Goal: Task Accomplishment & Management: Use online tool/utility

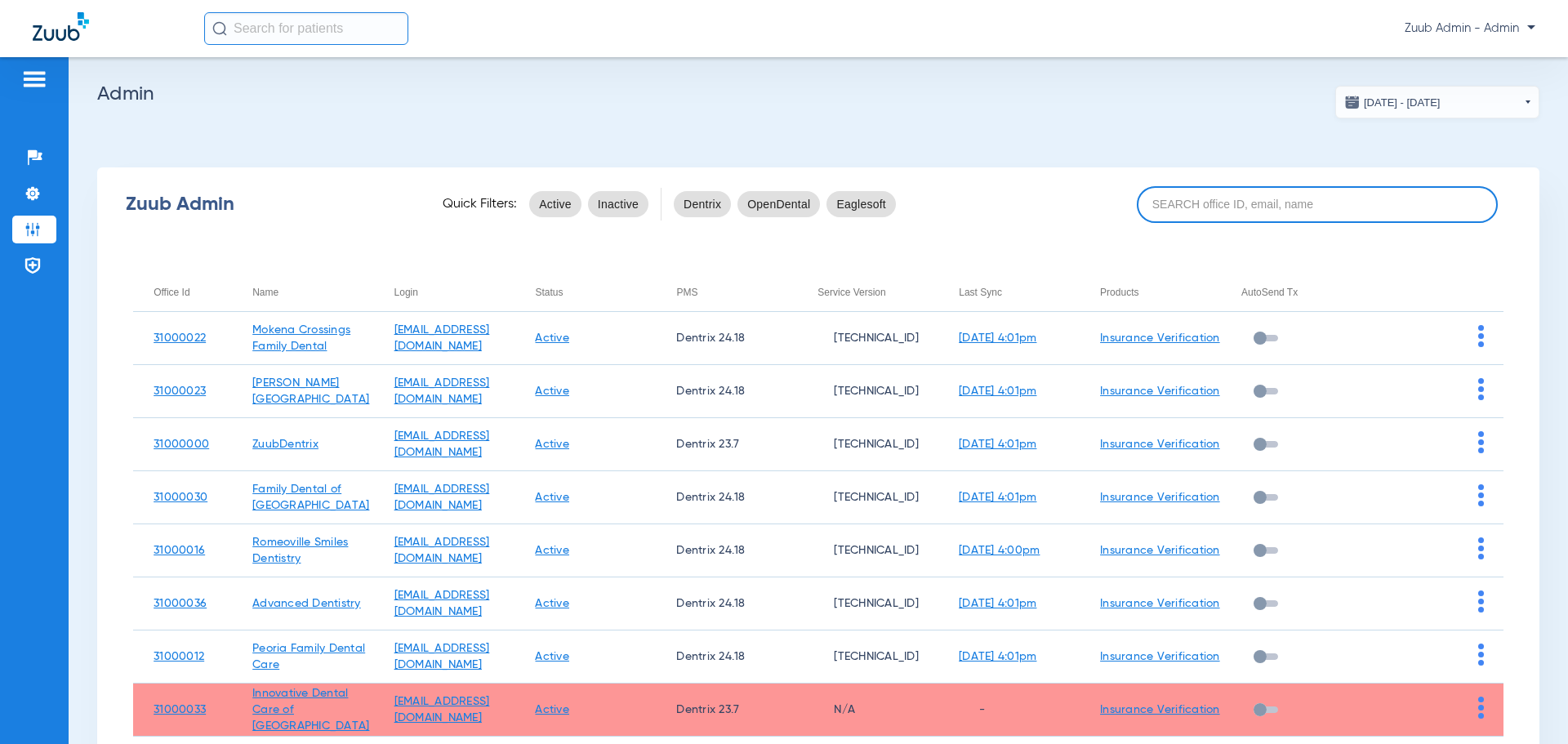
click at [1264, 206] on input at bounding box center [1317, 204] width 361 height 37
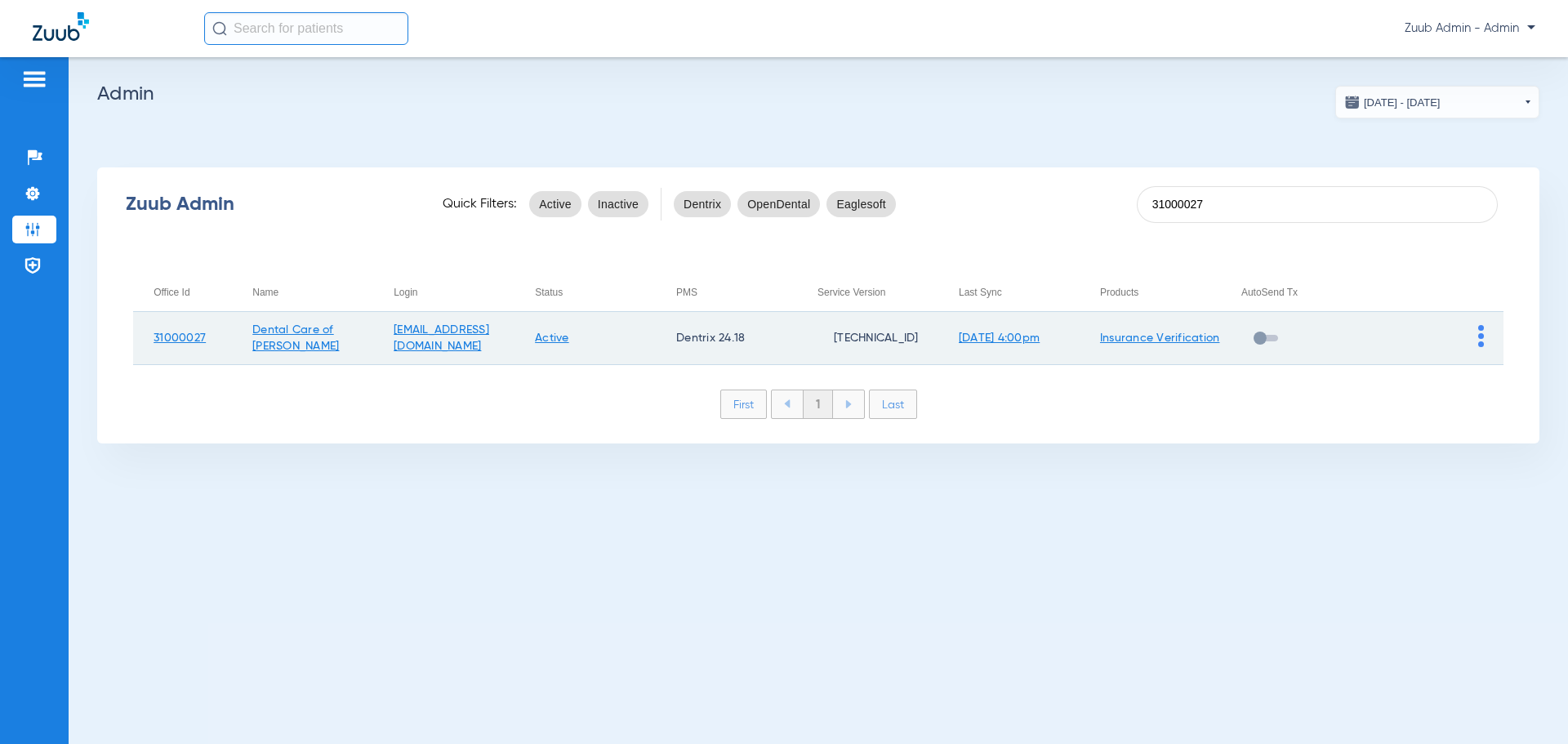
type input "31000027"
click at [1478, 340] on img at bounding box center [1481, 336] width 6 height 22
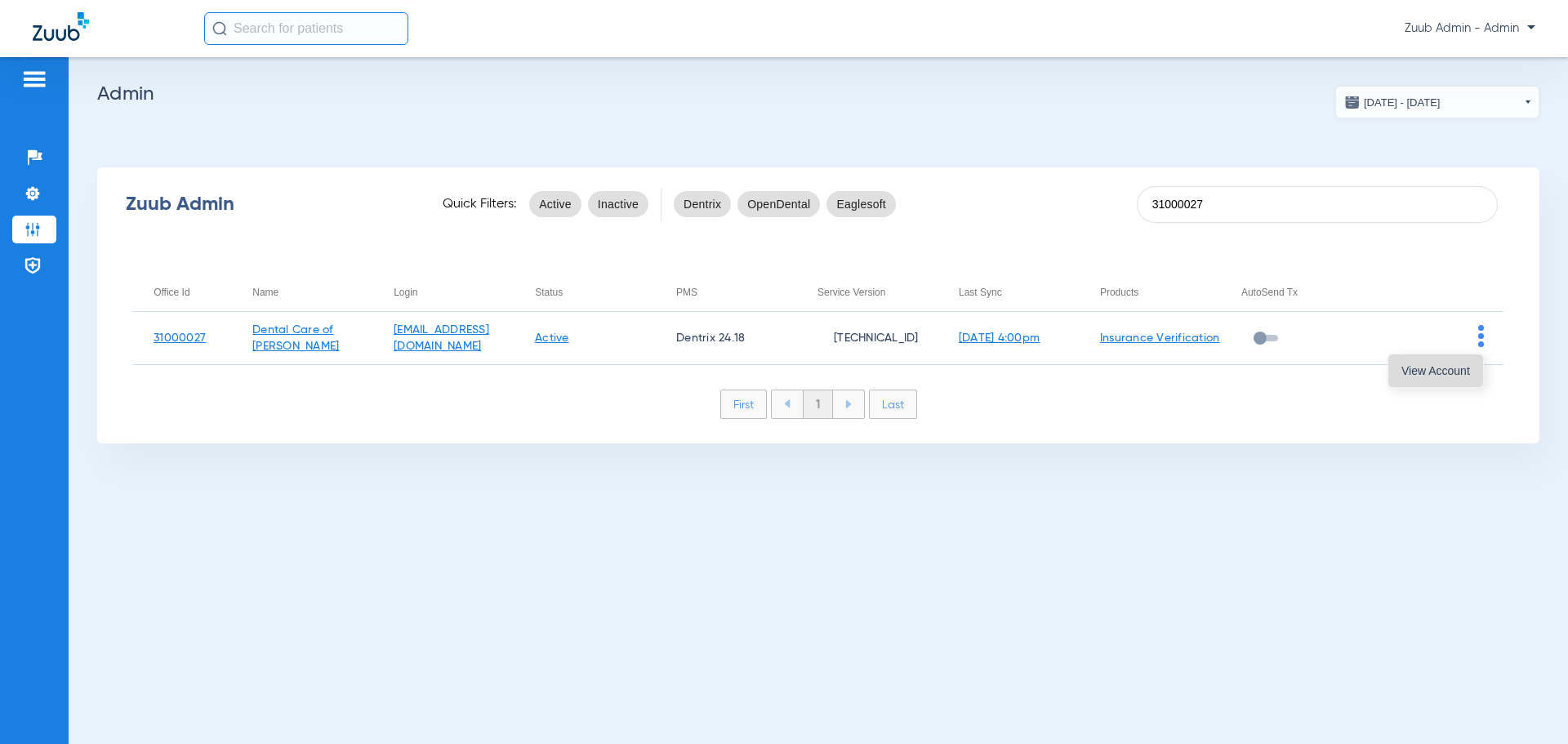
click at [1456, 369] on span "View Account" at bounding box center [1435, 371] width 68 height 12
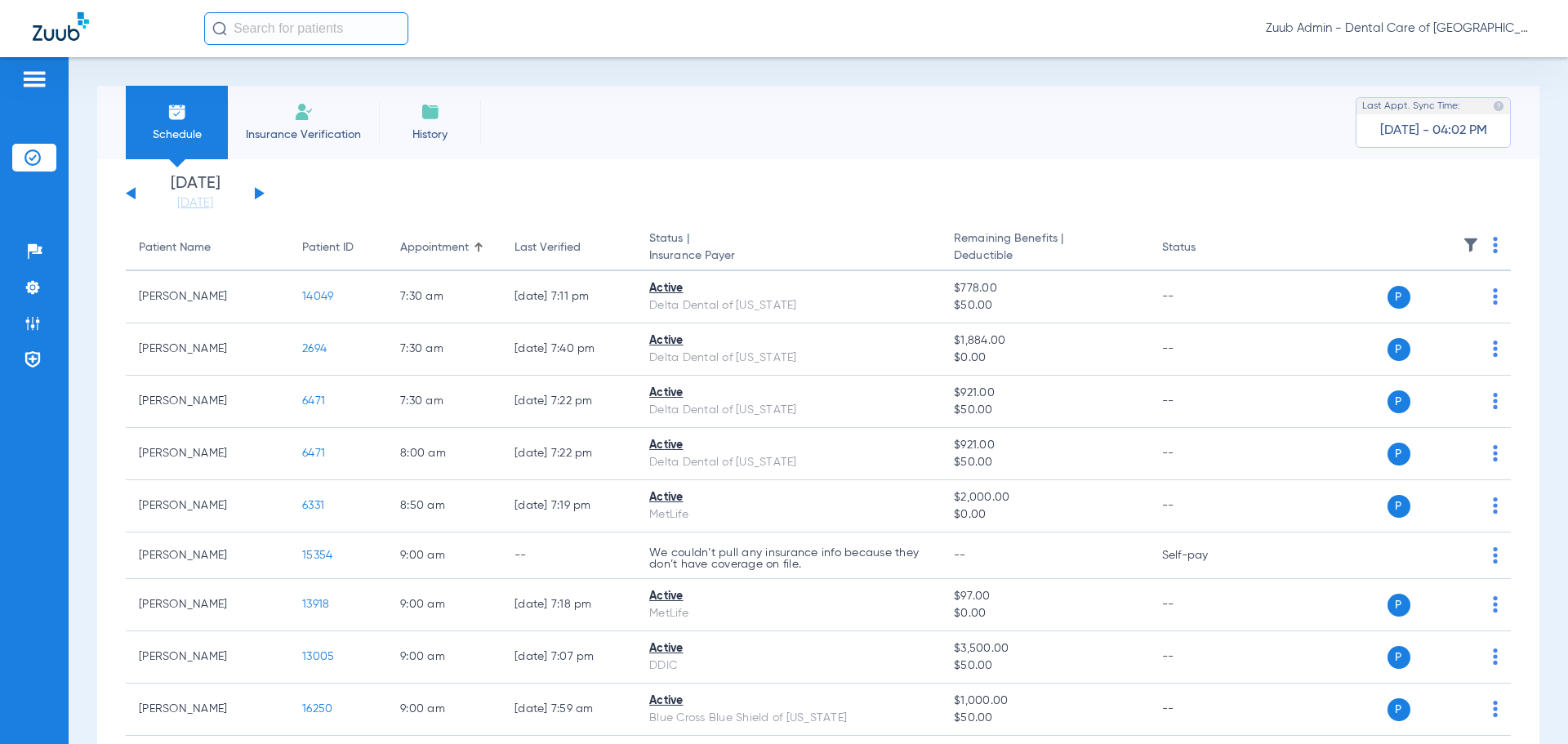
click at [334, 27] on input "text" at bounding box center [306, 29] width 204 height 33
click at [319, 24] on input "text" at bounding box center [306, 29] width 204 height 33
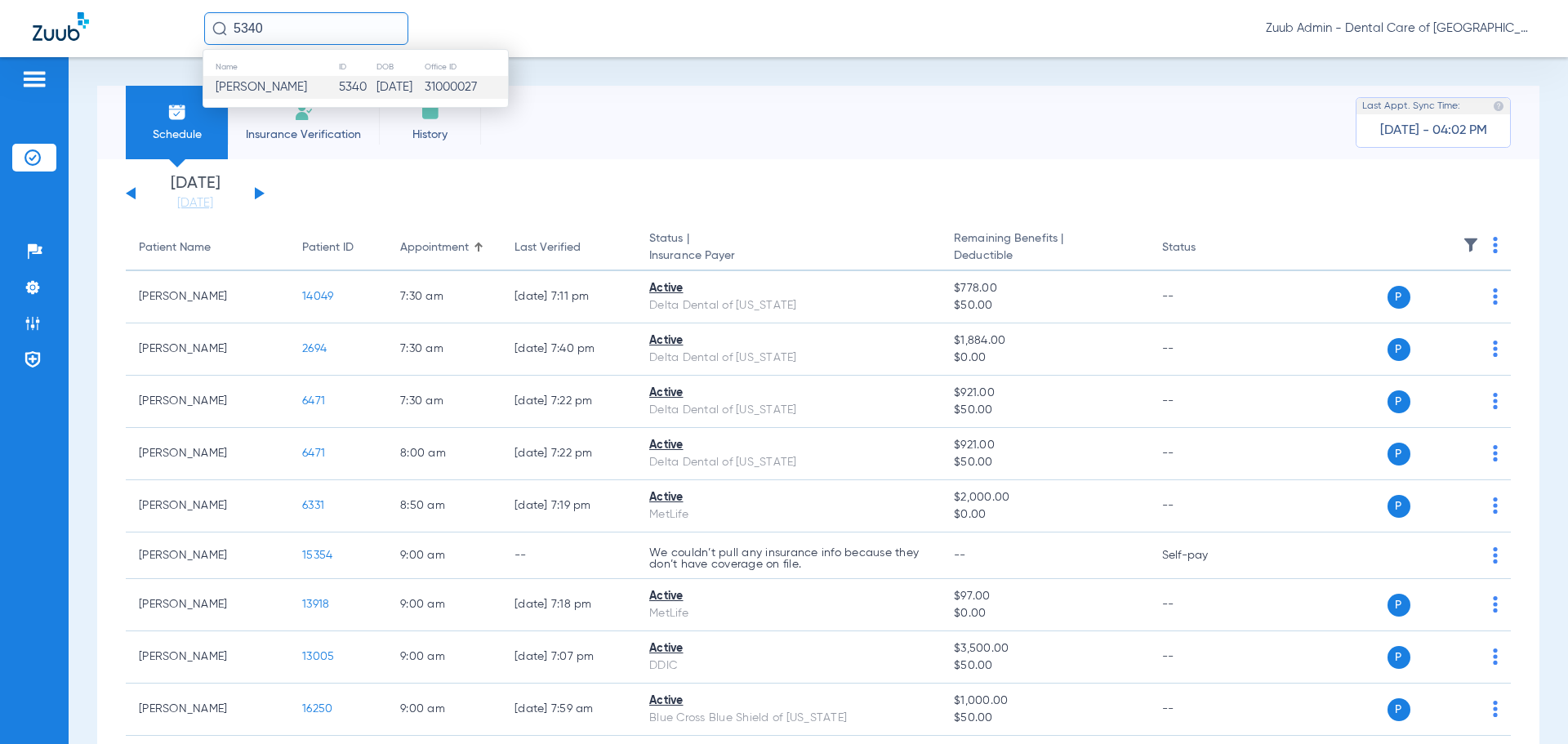
type input "5340"
click at [272, 89] on span "[PERSON_NAME]" at bounding box center [261, 87] width 91 height 13
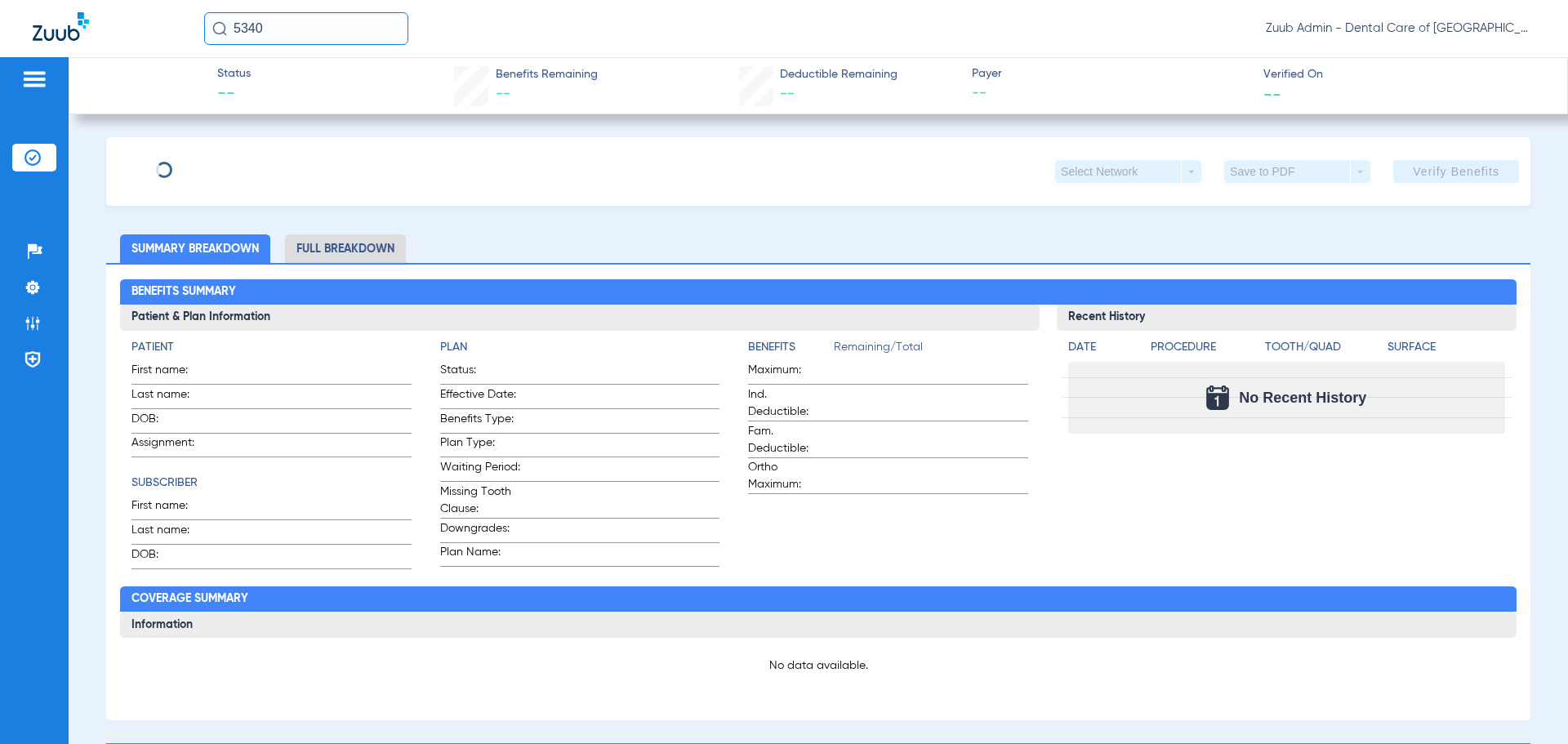
type input "[PERSON_NAME]"
type input "[DATE]"
type input "R60942986"
type input "104105106"
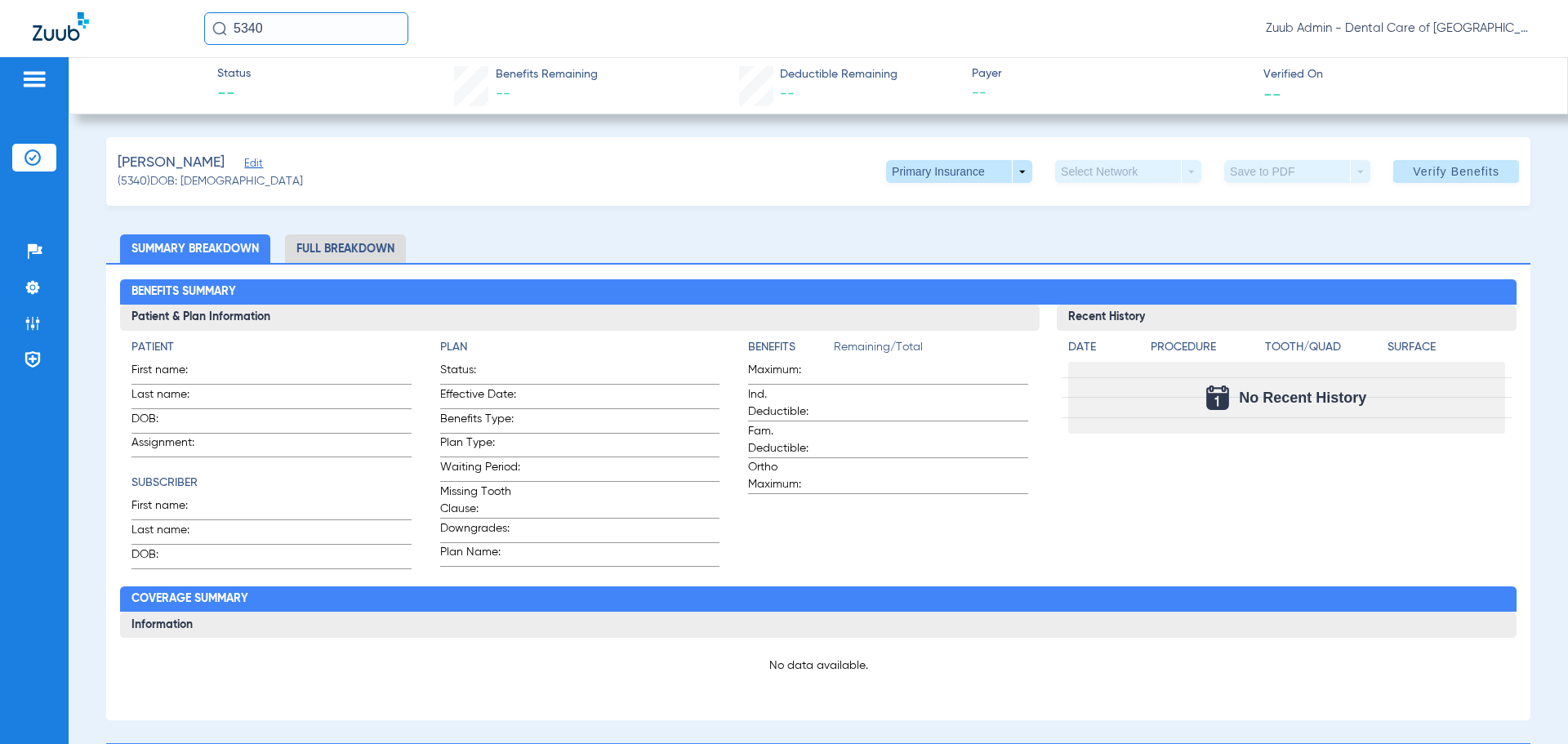
click at [244, 160] on span "Edit" at bounding box center [251, 166] width 14 height 15
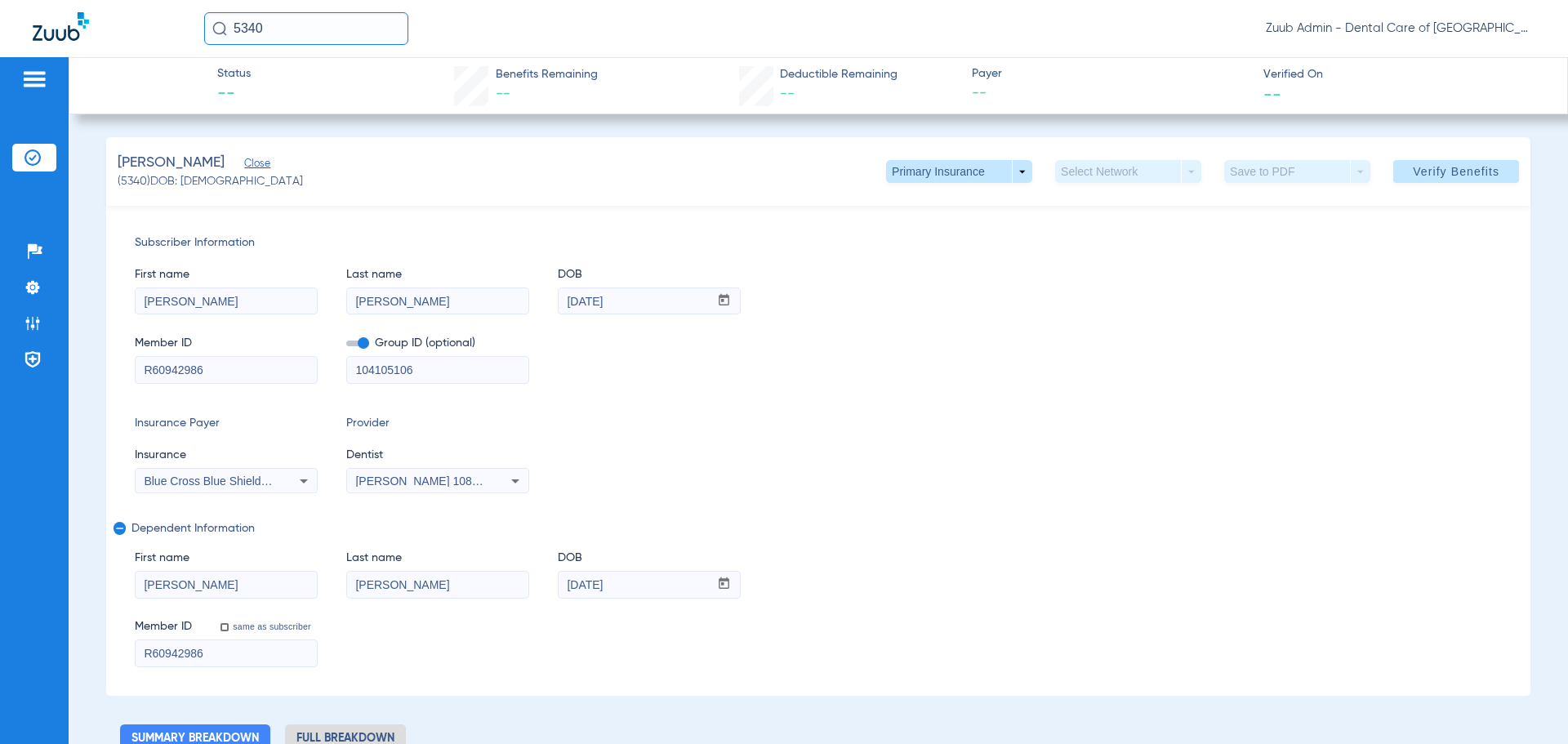
click at [313, 479] on icon at bounding box center [303, 481] width 19 height 19
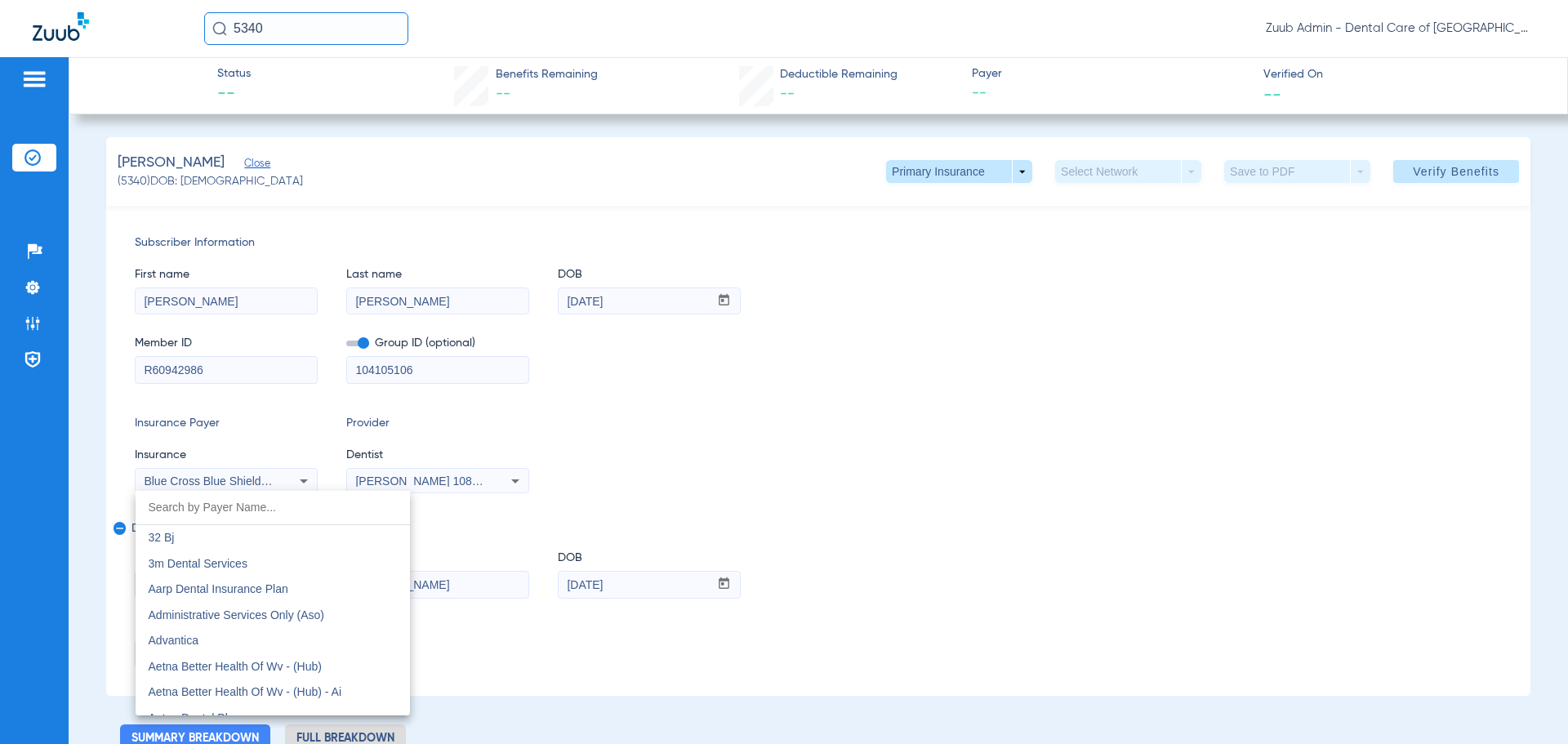
scroll to position [1225, 0]
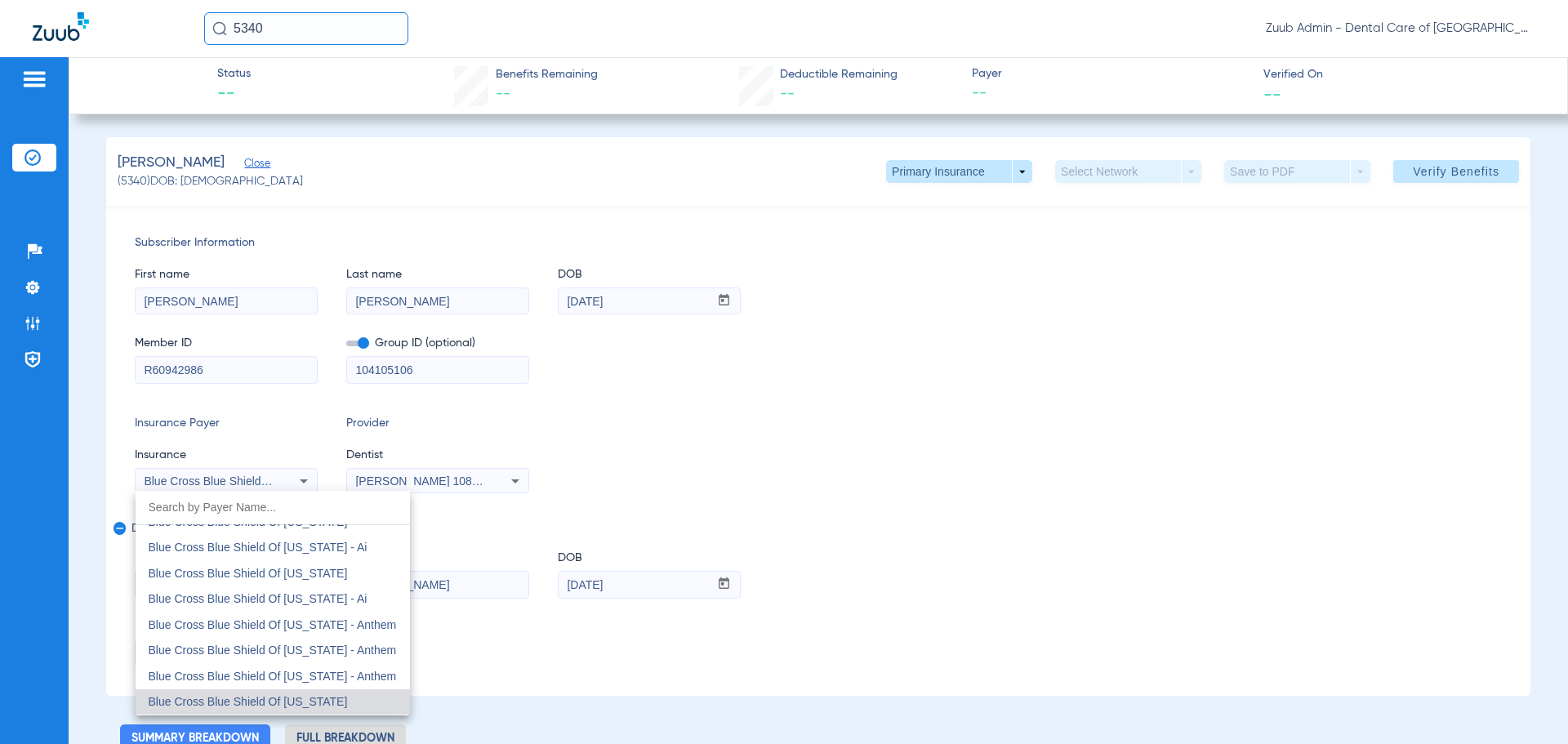
click at [1095, 443] on div at bounding box center [784, 372] width 1568 height 744
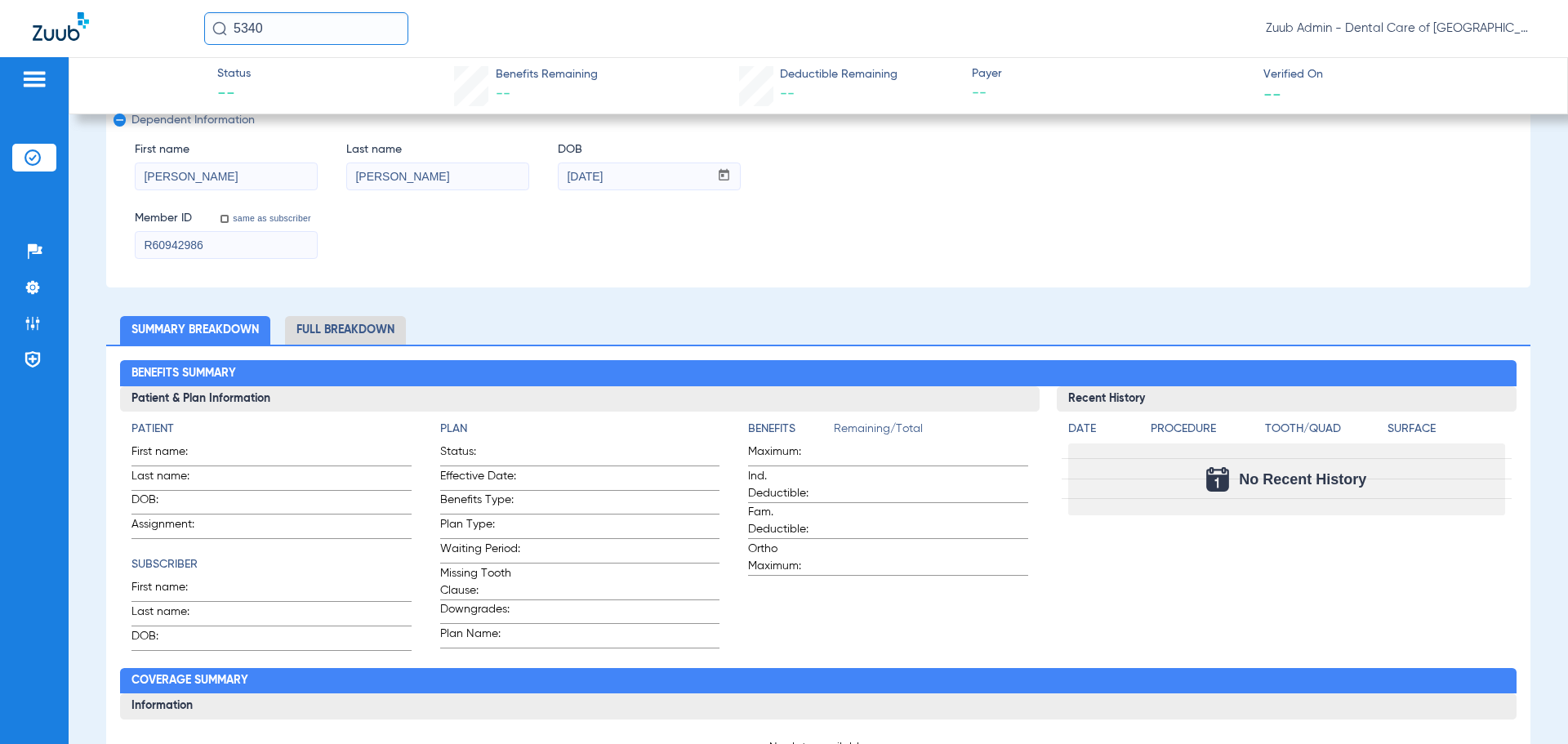
scroll to position [0, 0]
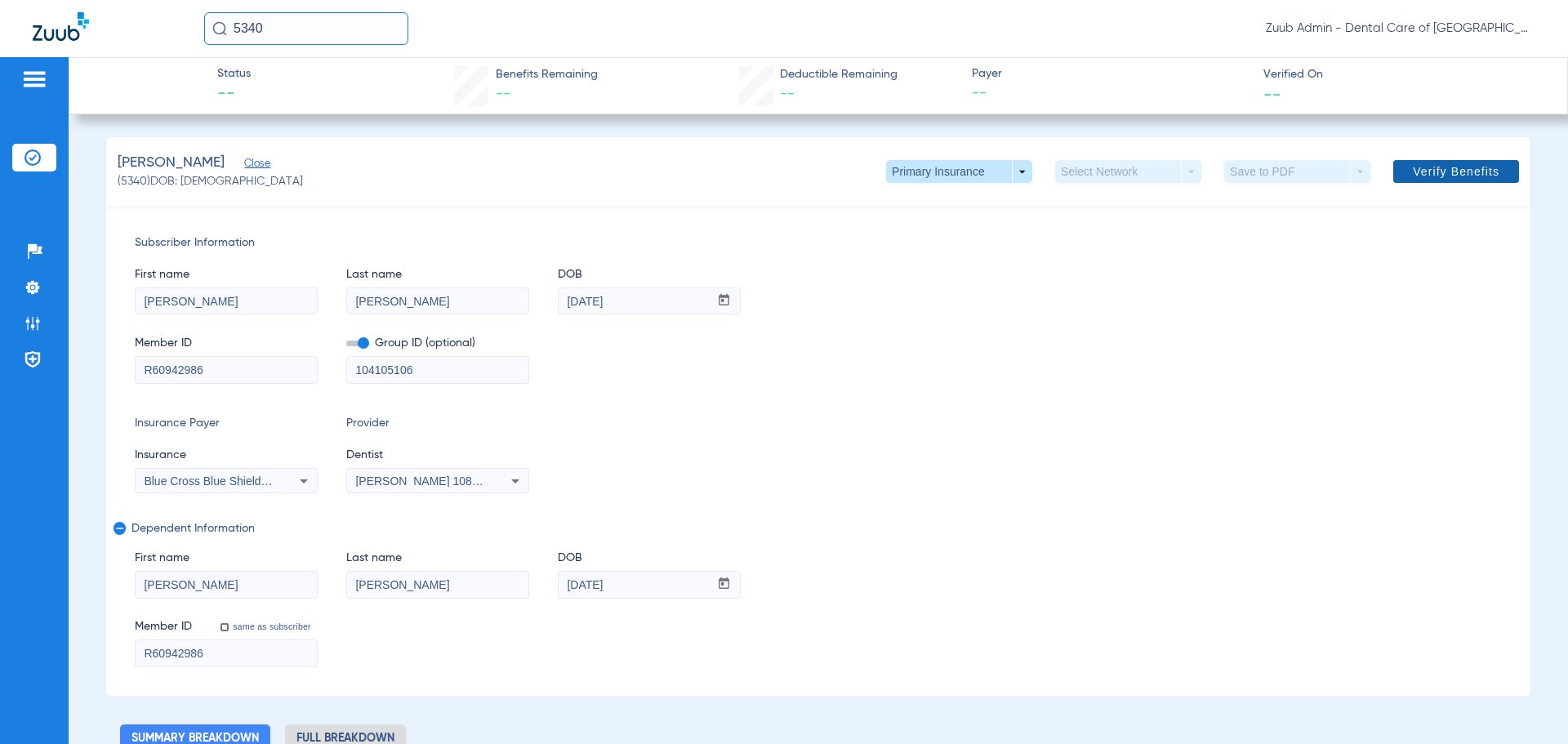
click at [1445, 175] on span "Verify Benefits" at bounding box center [1456, 171] width 87 height 13
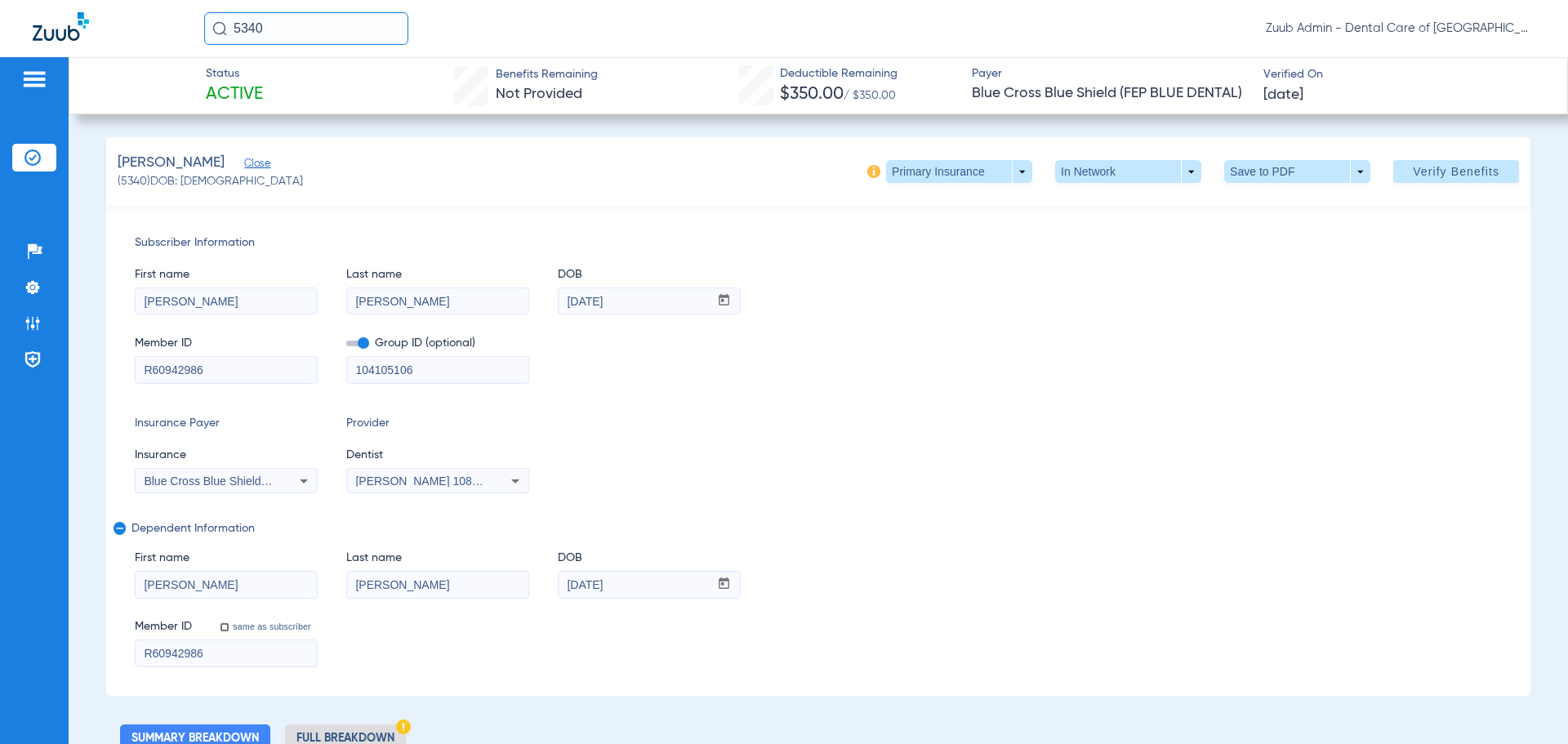
click at [304, 487] on icon at bounding box center [303, 481] width 19 height 19
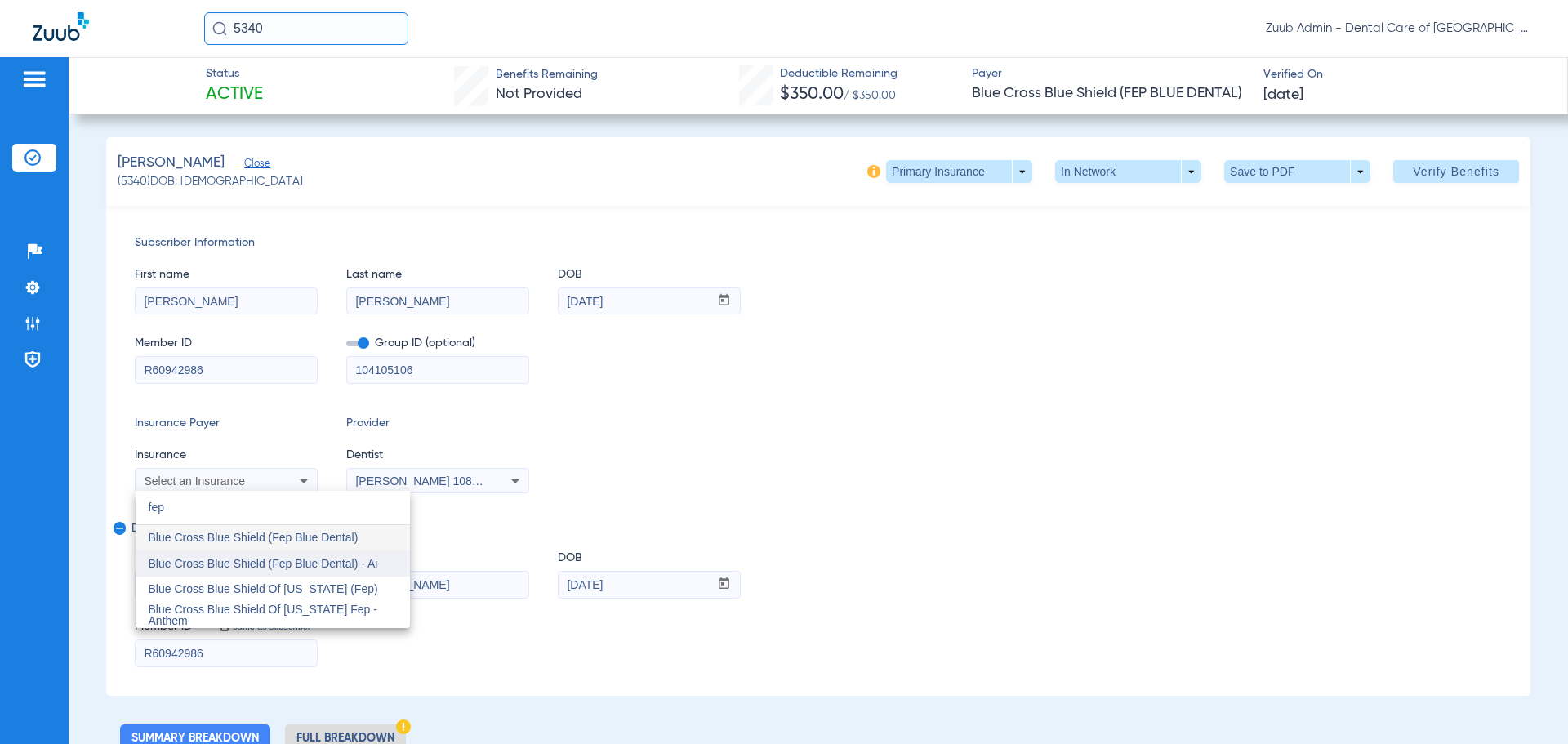
type input "fep"
click at [325, 563] on span "Blue Cross Blue Shield (Fep Blue Dental) - Ai" at bounding box center [263, 564] width 229 height 13
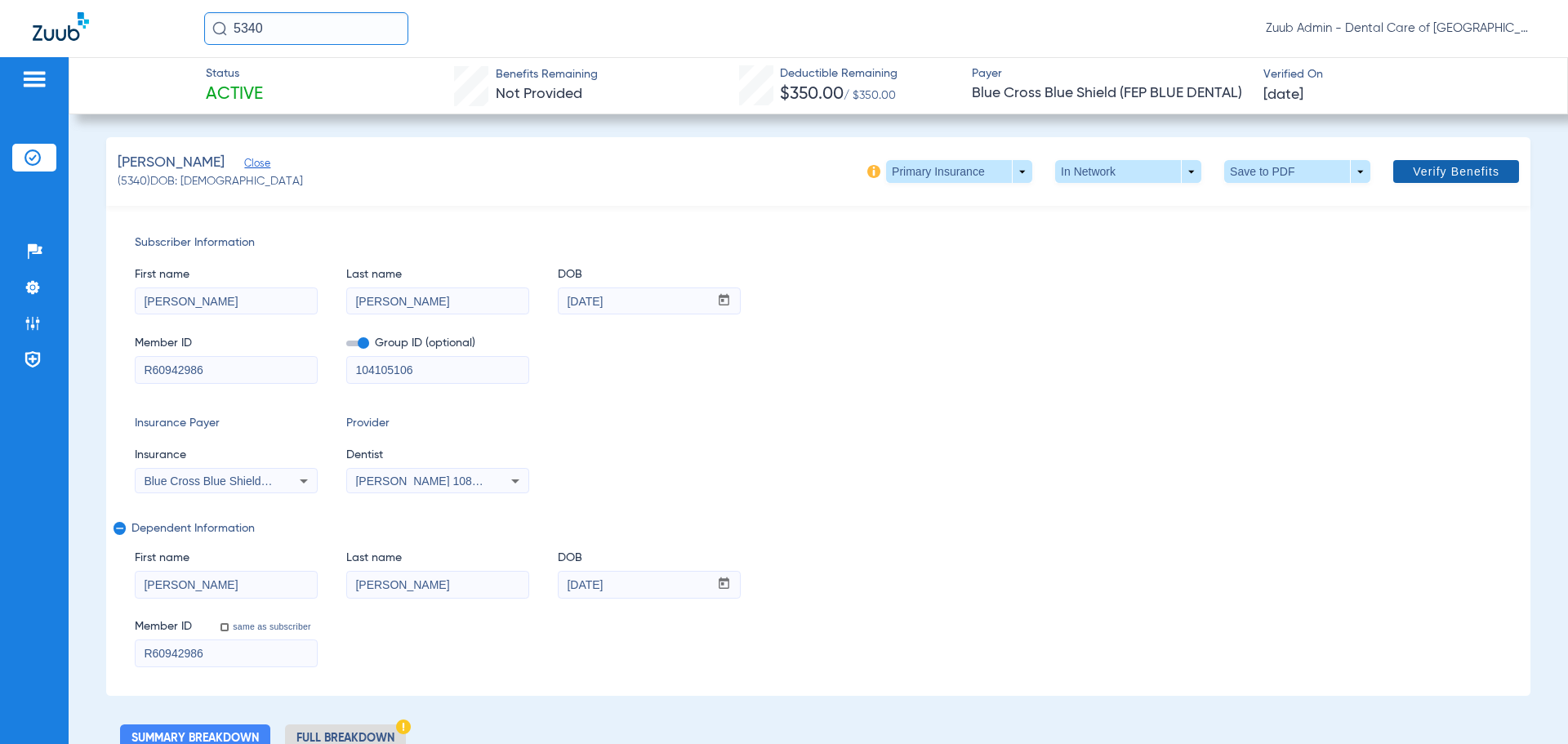
click at [1478, 156] on span at bounding box center [1455, 171] width 126 height 39
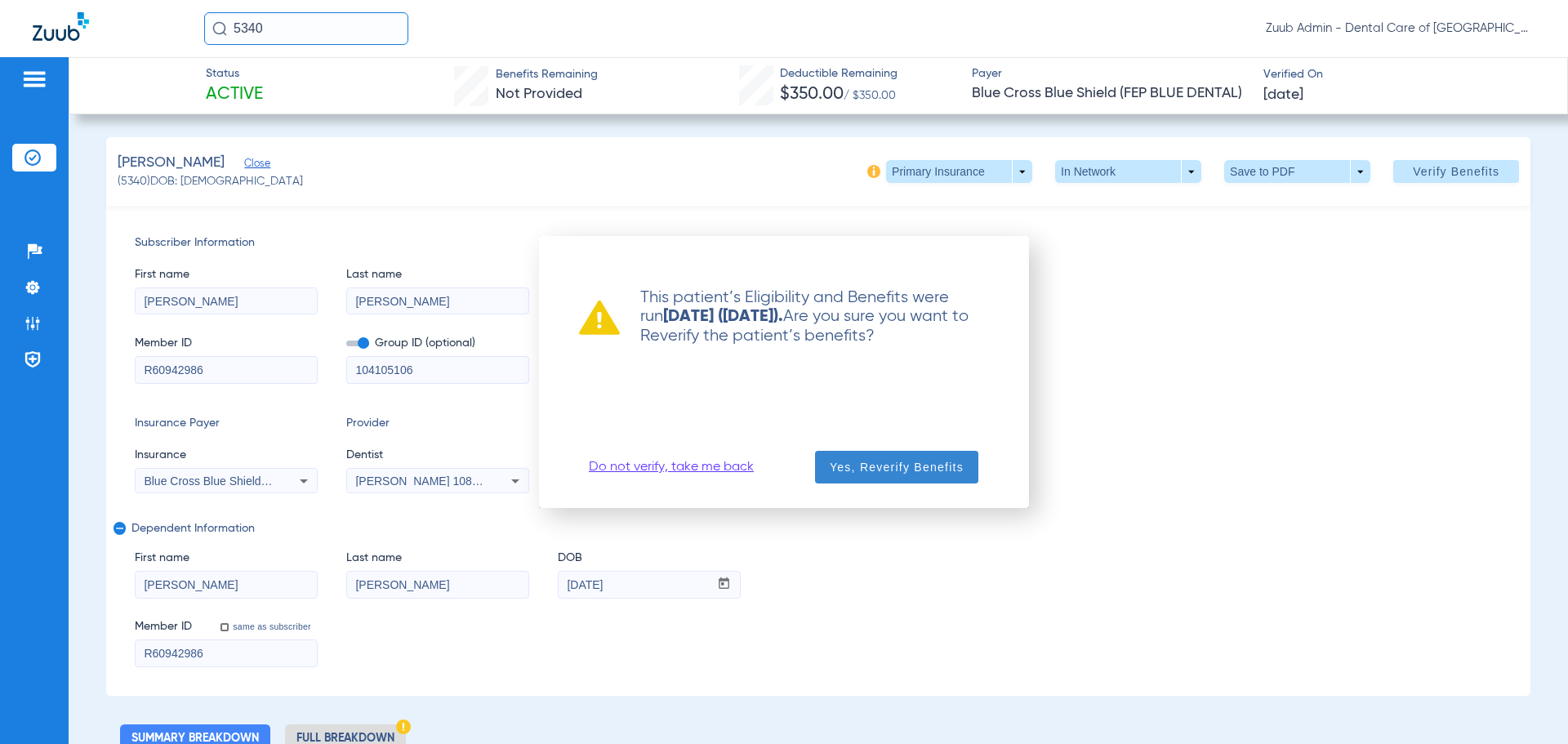
click at [926, 472] on span "Yes, Reverify Benefits" at bounding box center [896, 467] width 134 height 16
